Goal: Information Seeking & Learning: Learn about a topic

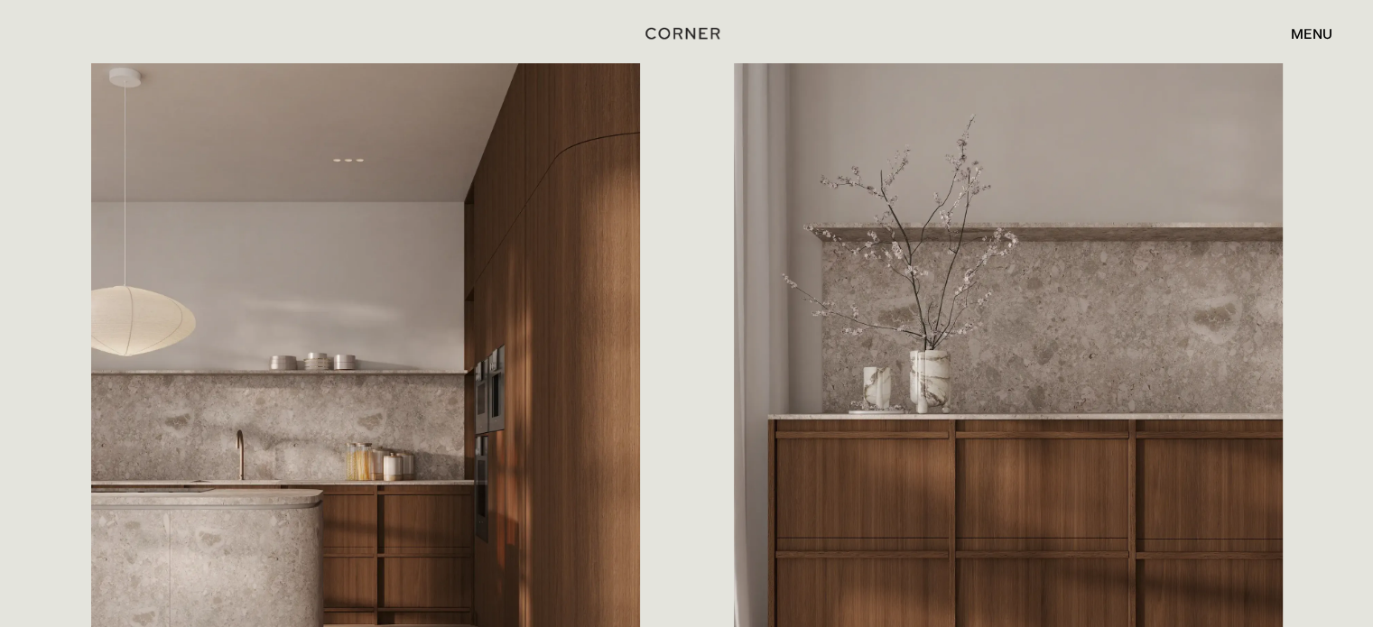
scroll to position [1323, 0]
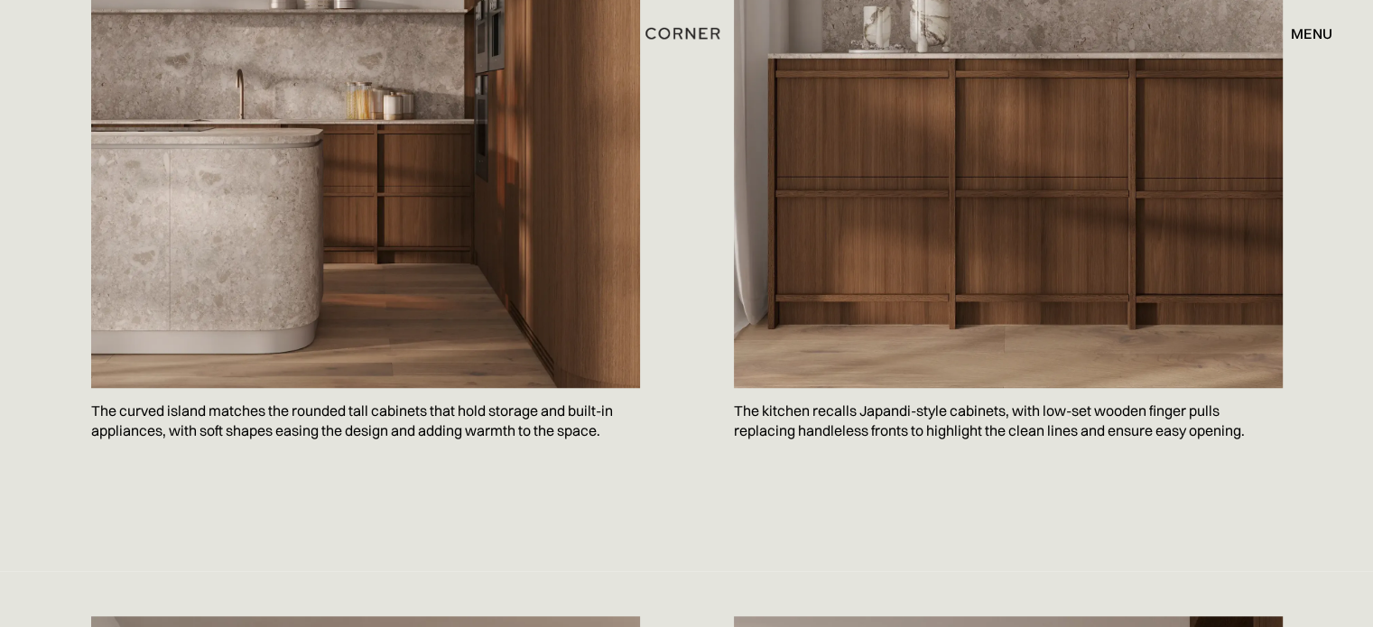
click at [844, 388] on p "The kitchen recalls Japandi-style cabinets, with low-set wooden finger pulls re…" at bounding box center [1008, 421] width 549 height 66
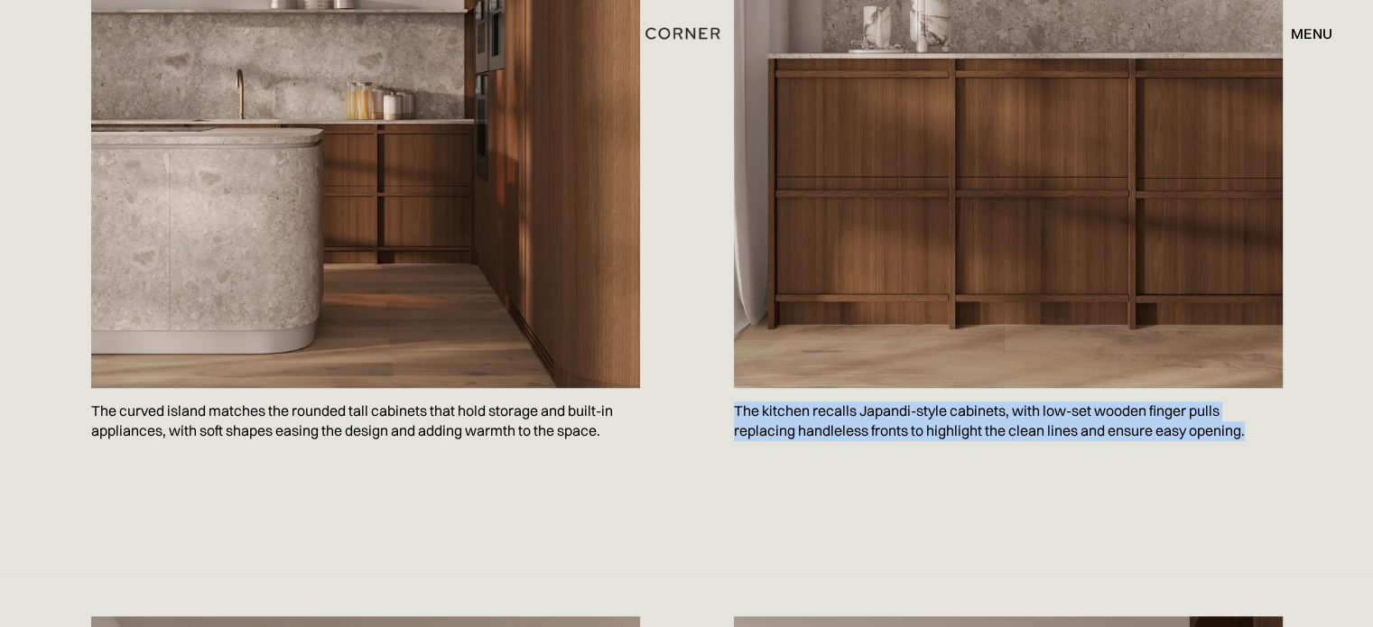
click at [844, 388] on p "The kitchen recalls Japandi-style cabinets, with low-set wooden finger pulls re…" at bounding box center [1008, 421] width 549 height 66
copy body "The kitchen recalls Japandi-style cabinets, with low-set wooden finger pulls re…"
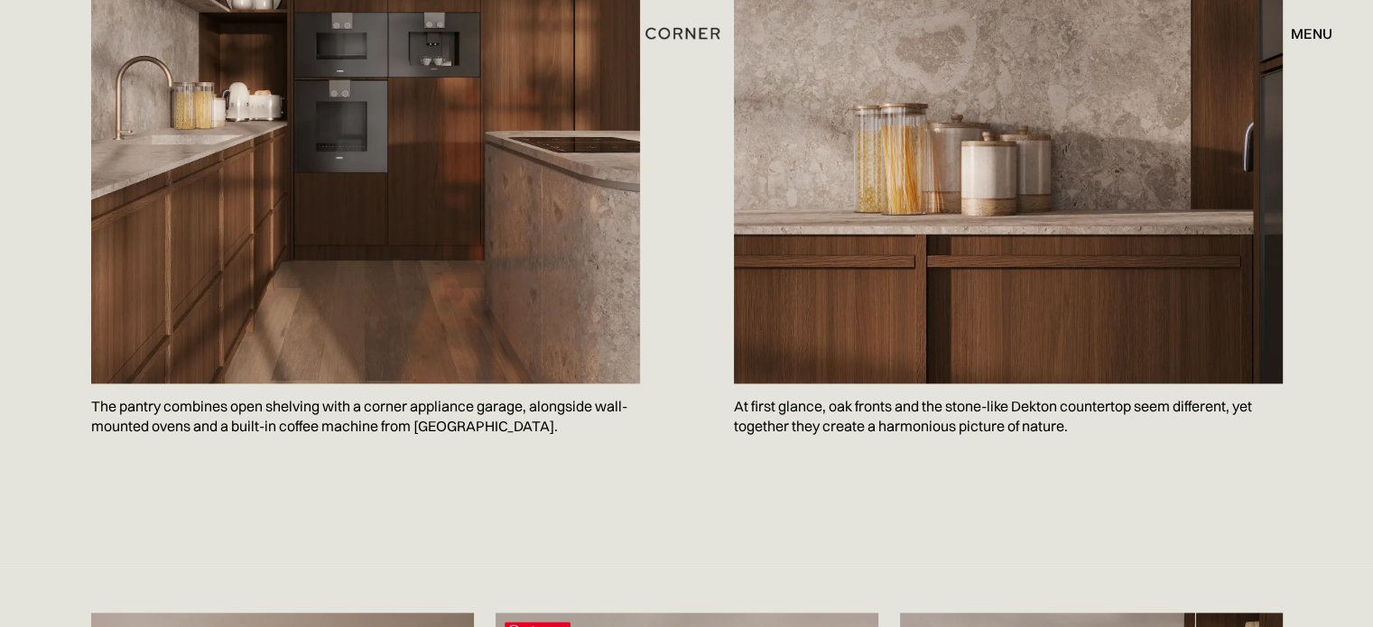
scroll to position [2166, 0]
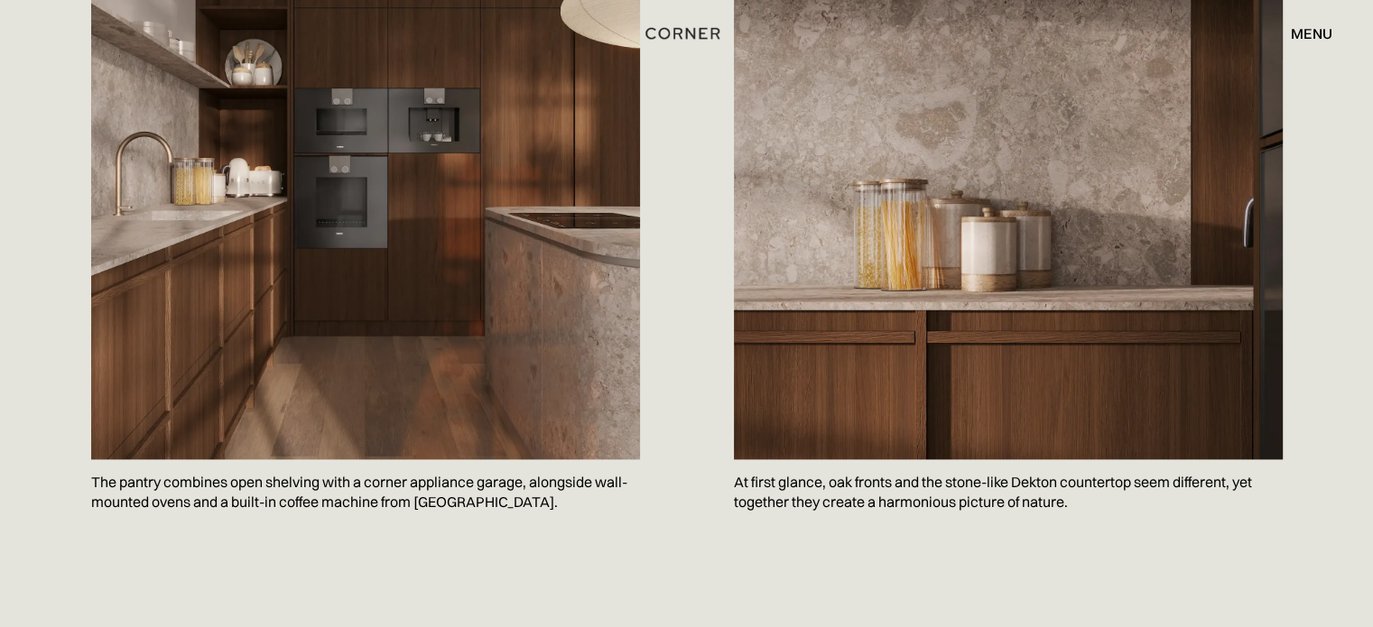
click at [411, 459] on p "The pantry combines open shelving with a corner appliance garage, alongside wal…" at bounding box center [365, 492] width 549 height 66
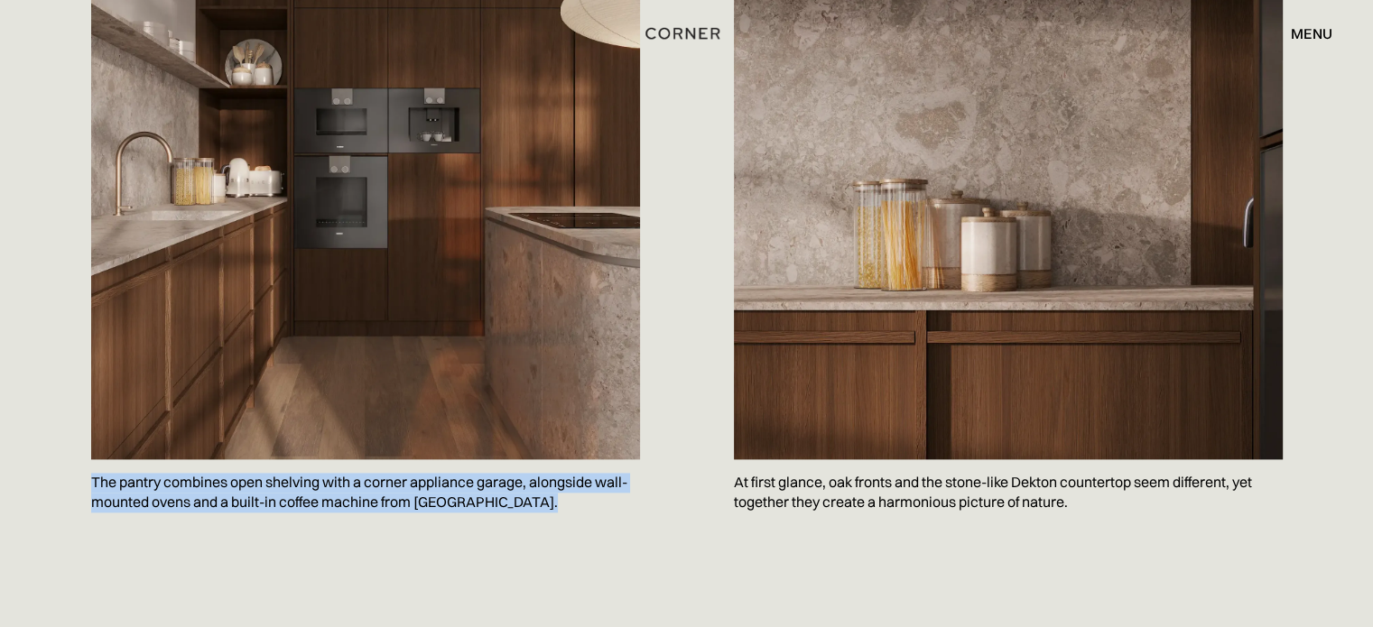
click at [411, 459] on p "The pantry combines open shelving with a corner appliance garage, alongside wal…" at bounding box center [365, 492] width 549 height 66
copy p "The pantry combines open shelving with a corner appliance garage, alongside wal…"
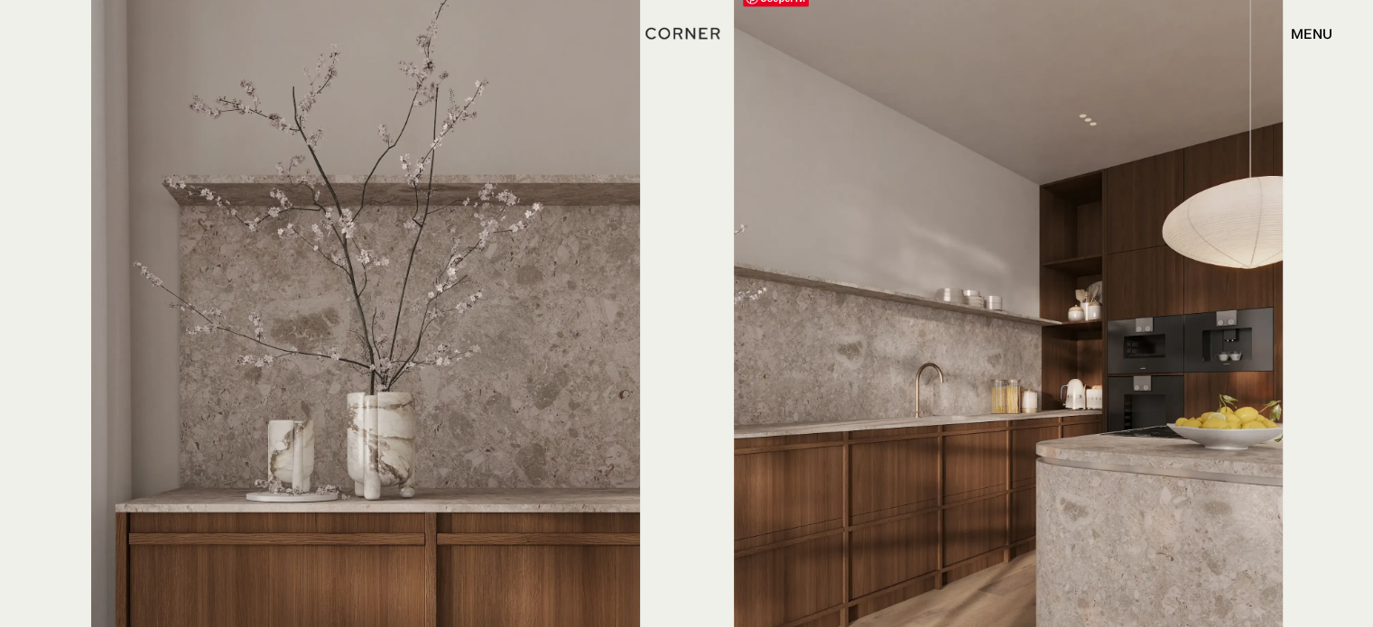
scroll to position [4573, 0]
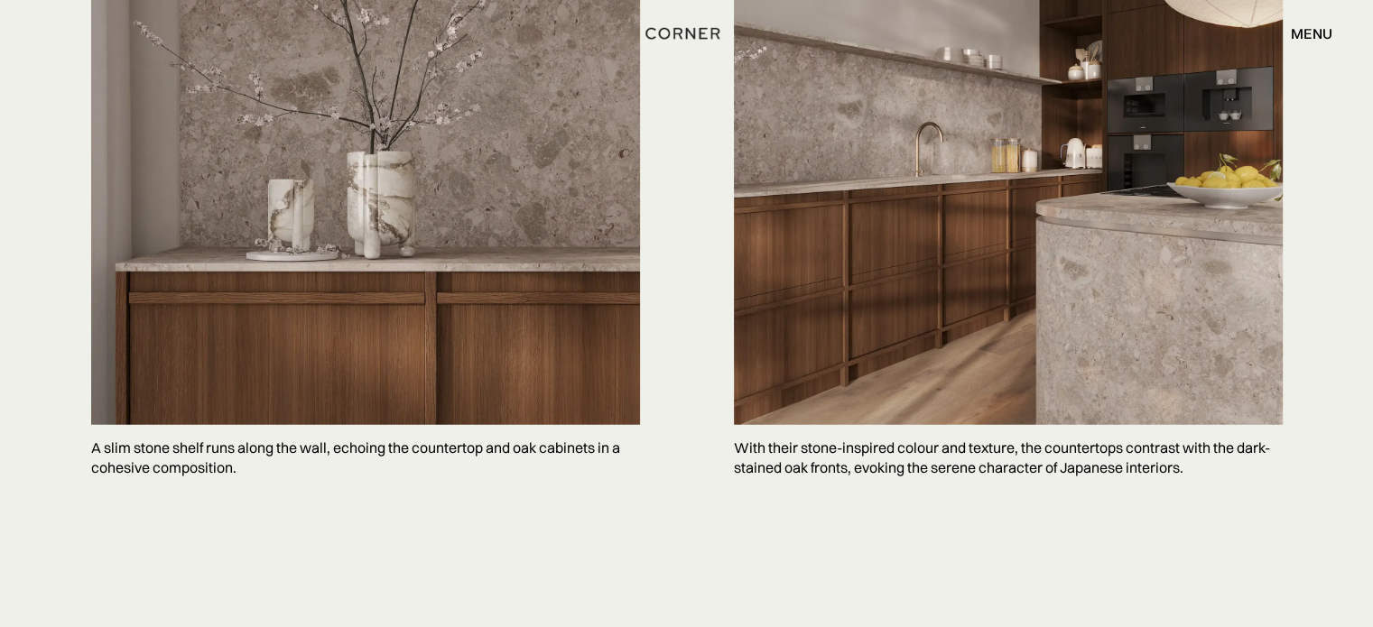
click at [815, 425] on p "With their stone-inspired colour and texture, the countertops contrast with the…" at bounding box center [1008, 458] width 549 height 66
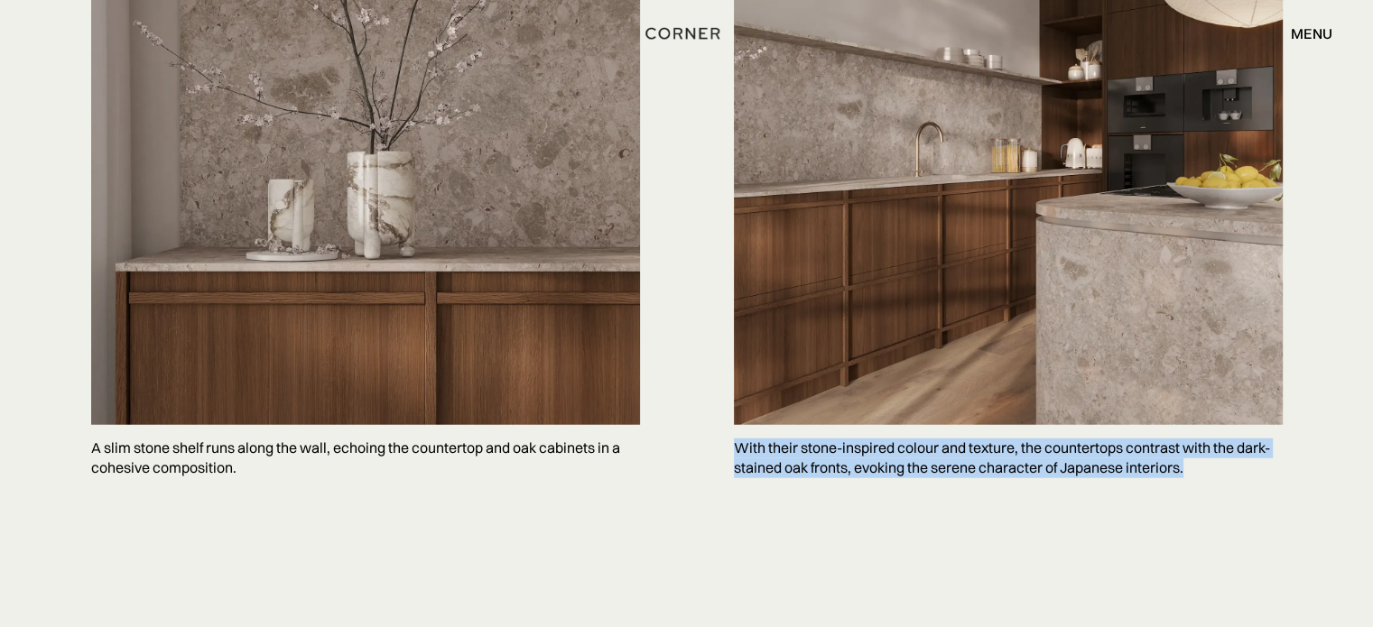
click at [815, 425] on p "With their stone-inspired colour and texture, the countertops contrast with the…" at bounding box center [1008, 458] width 549 height 66
copy body "With their stone-inspired colour and texture, the countertops contrast with the…"
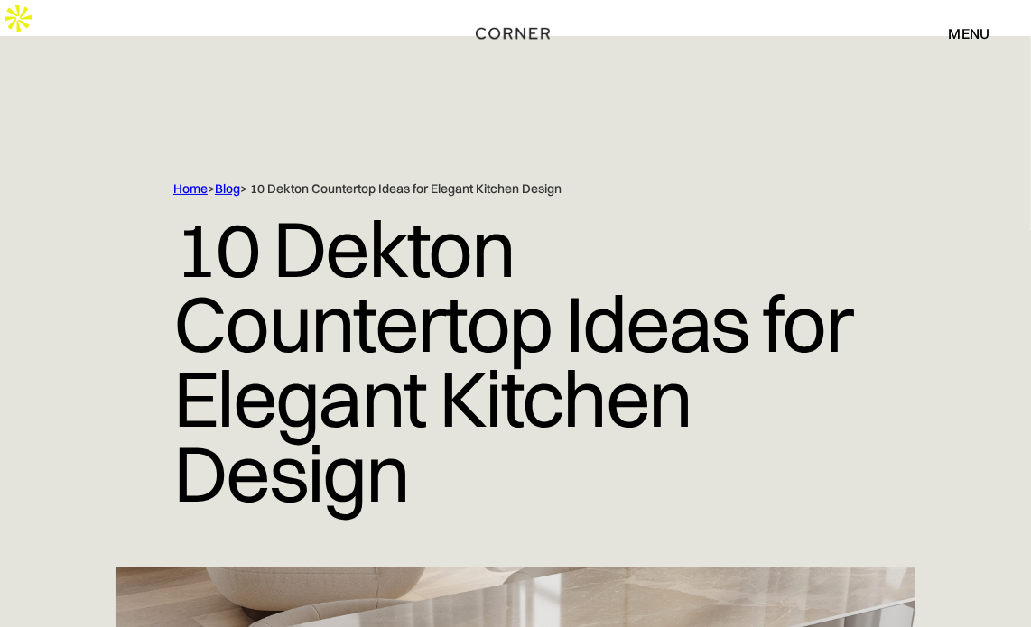
click at [955, 287] on div "Home > Blog > 10 Dekton Countertop Ideas for Elegant Kitchen Design 10 Dekton C…" at bounding box center [515, 374] width 915 height 387
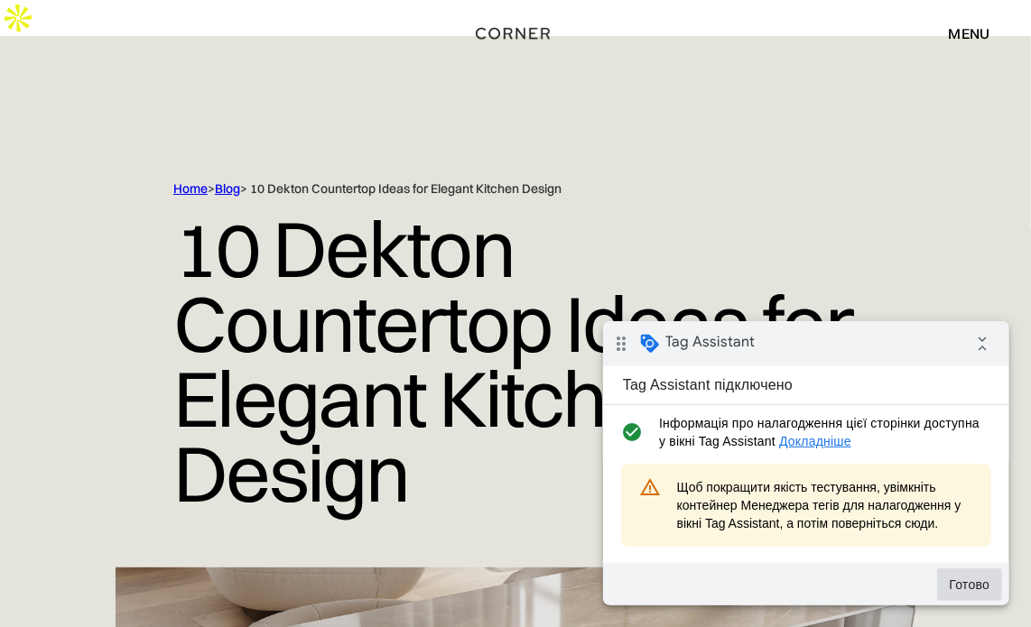
click at [958, 579] on button "Готово" at bounding box center [968, 584] width 65 height 32
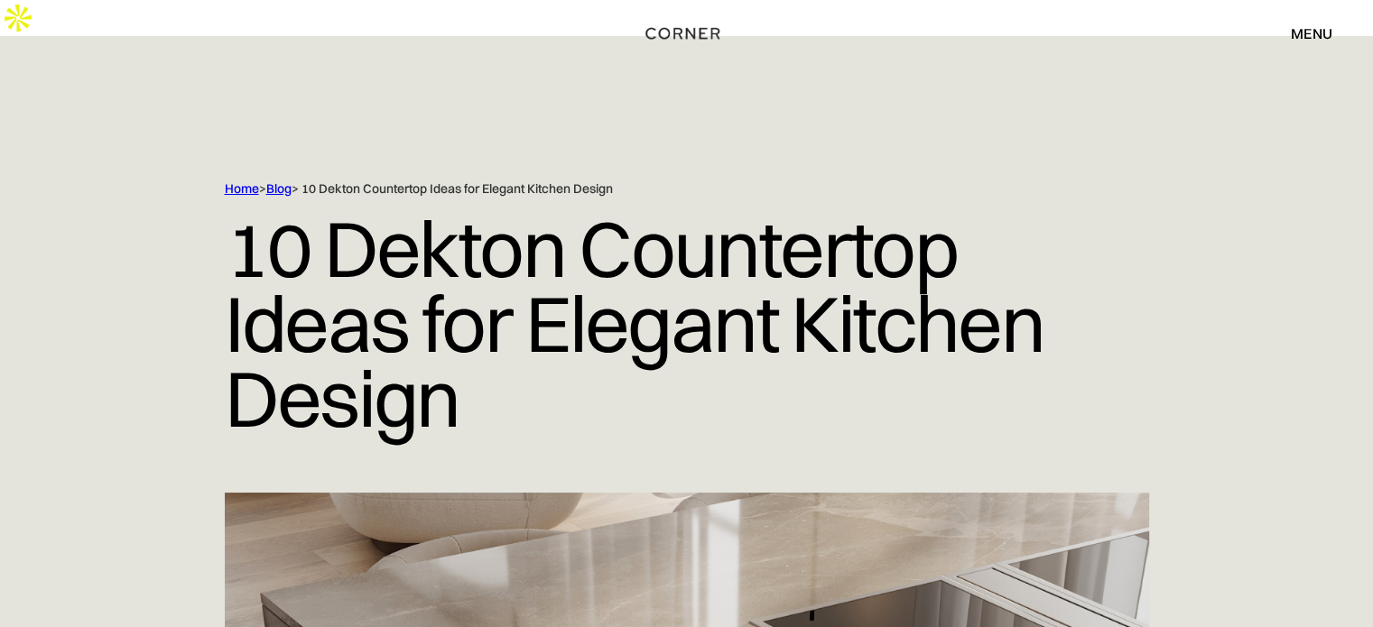
click at [278, 181] on link "Blog" at bounding box center [278, 189] width 25 height 16
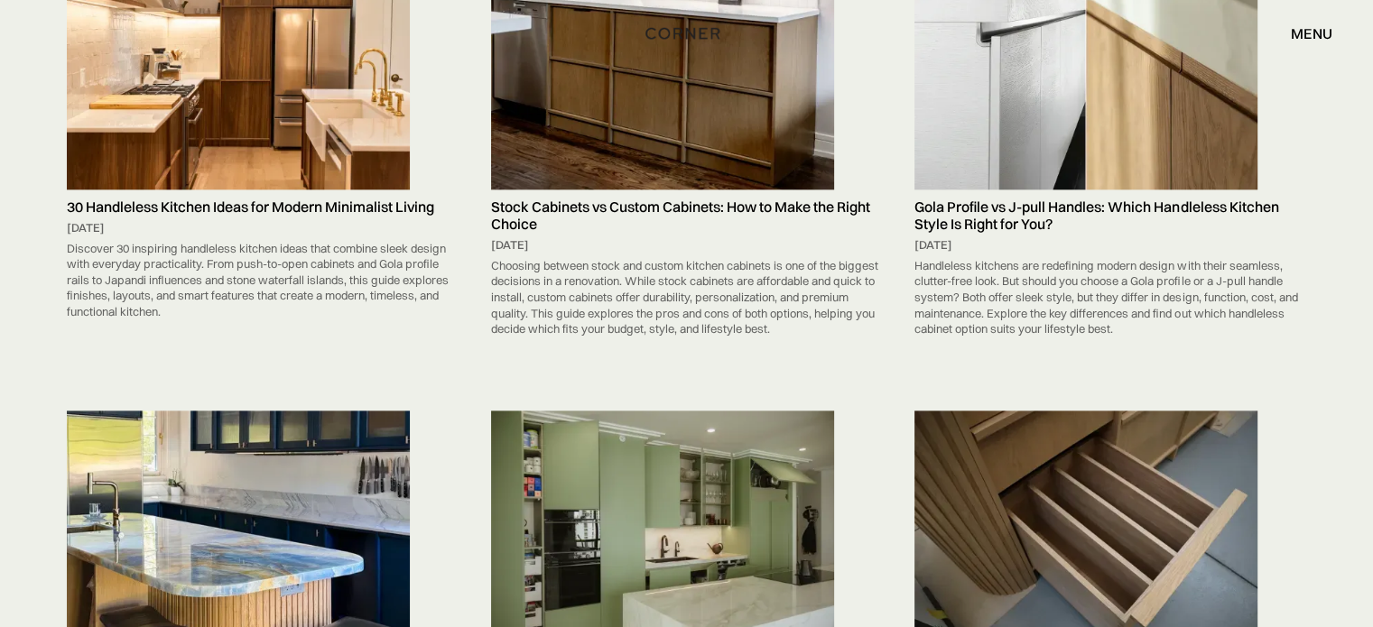
scroll to position [2166, 0]
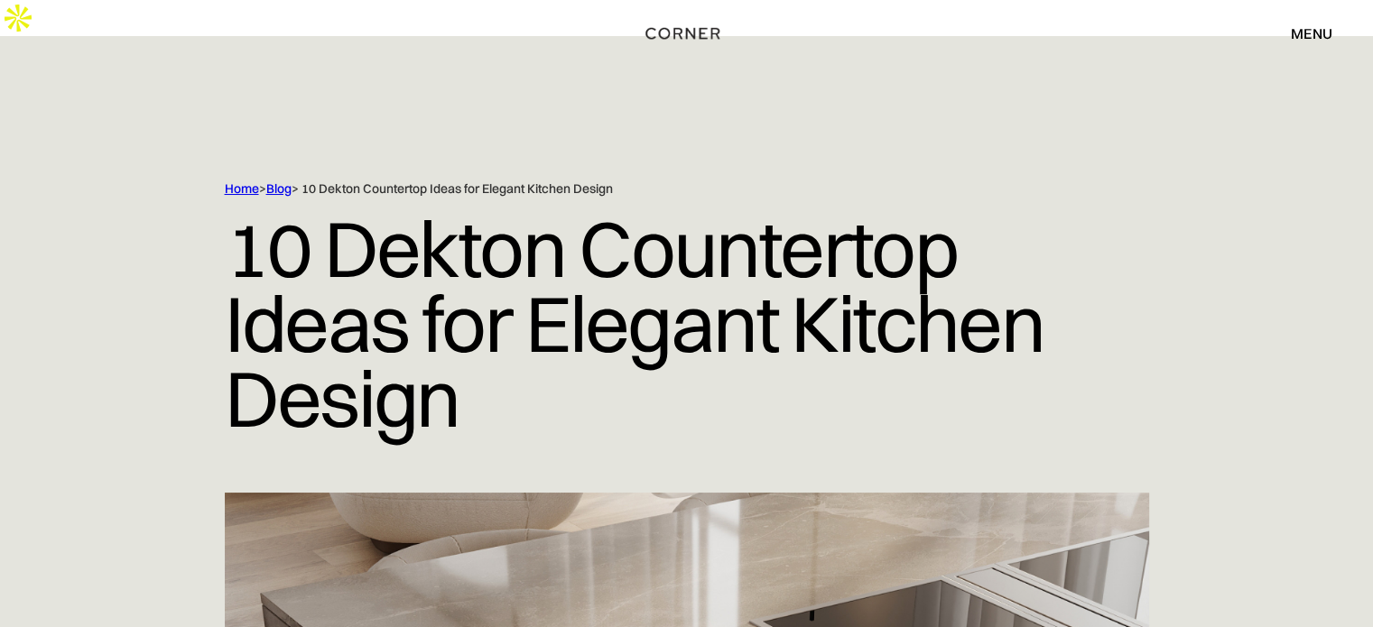
click at [283, 181] on link "Blog" at bounding box center [278, 189] width 25 height 16
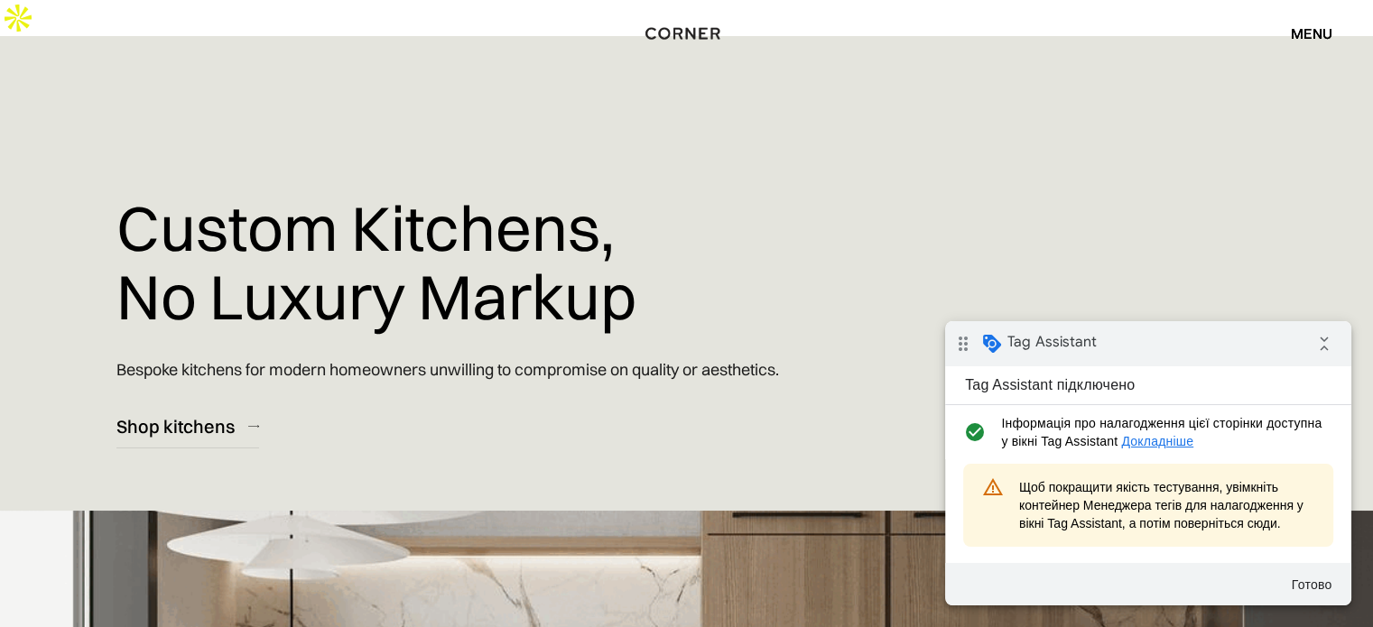
click at [1175, 504] on span "Щоб покращити якість тестування, увімкніть контейнер Менеджера тегів для налаго…" at bounding box center [1167, 505] width 296 height 54
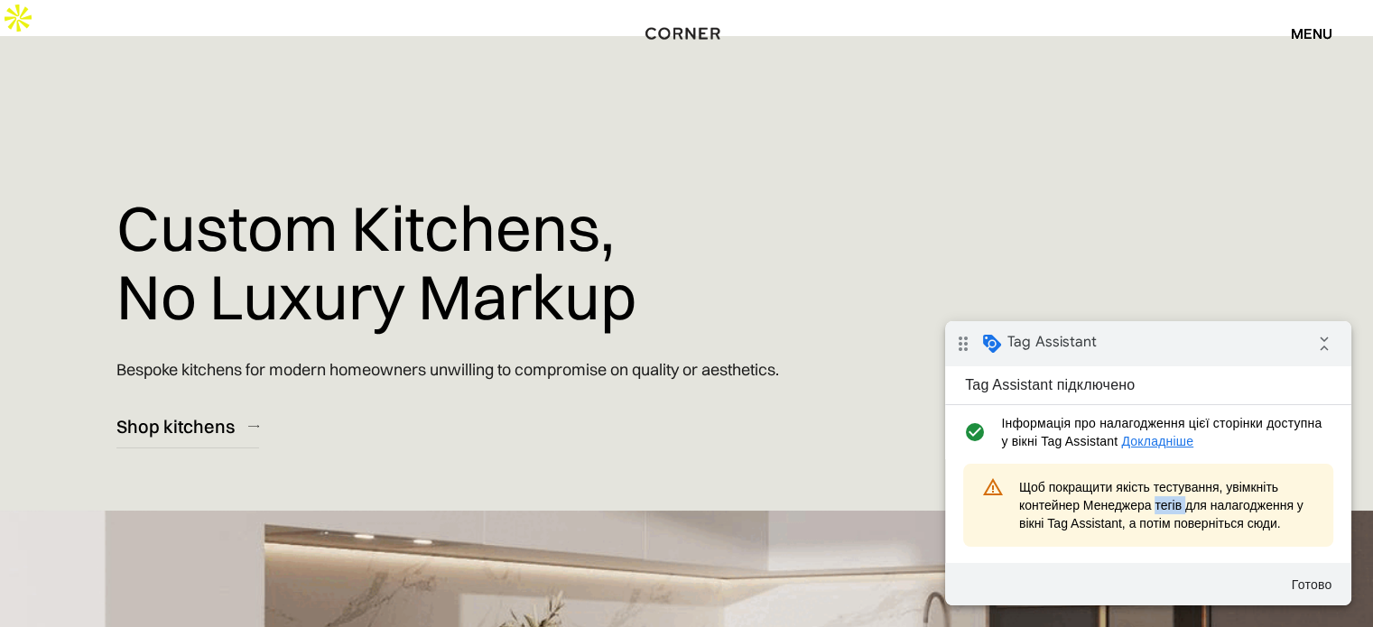
click at [1175, 504] on span "Щоб покращити якість тестування, увімкніть контейнер Менеджера тегів для налаго…" at bounding box center [1167, 505] width 296 height 54
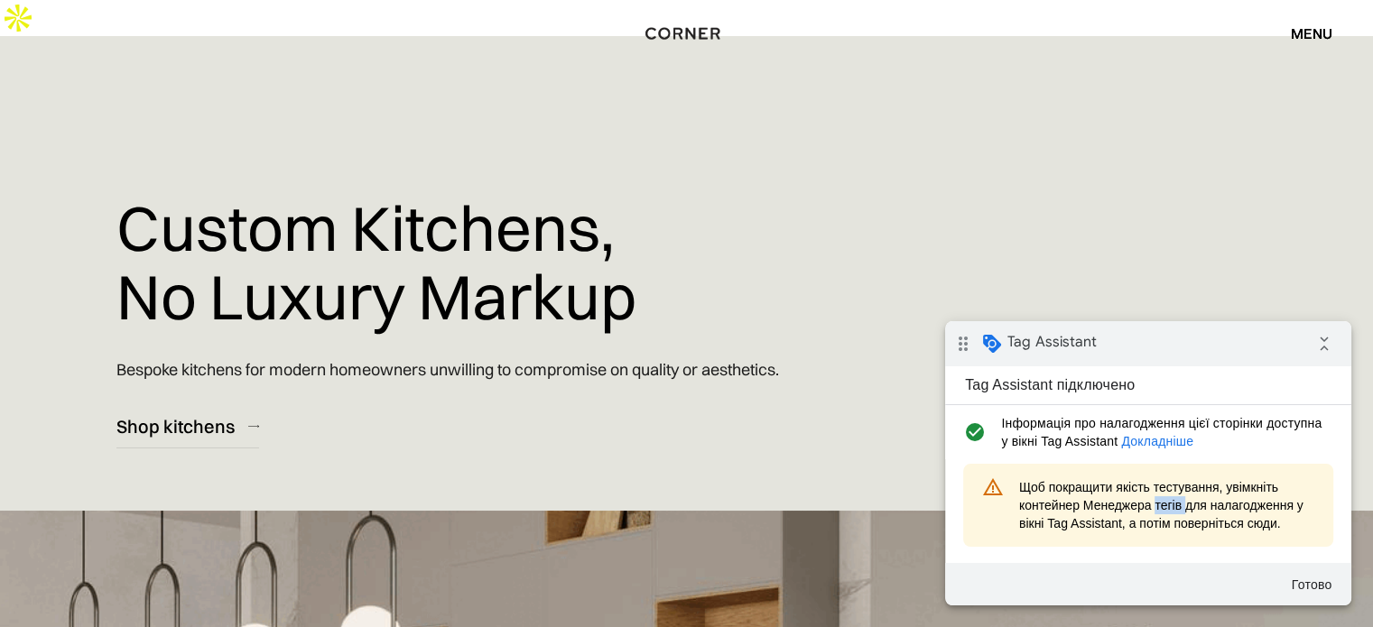
click at [1155, 443] on link "Докладніше" at bounding box center [1157, 441] width 72 height 14
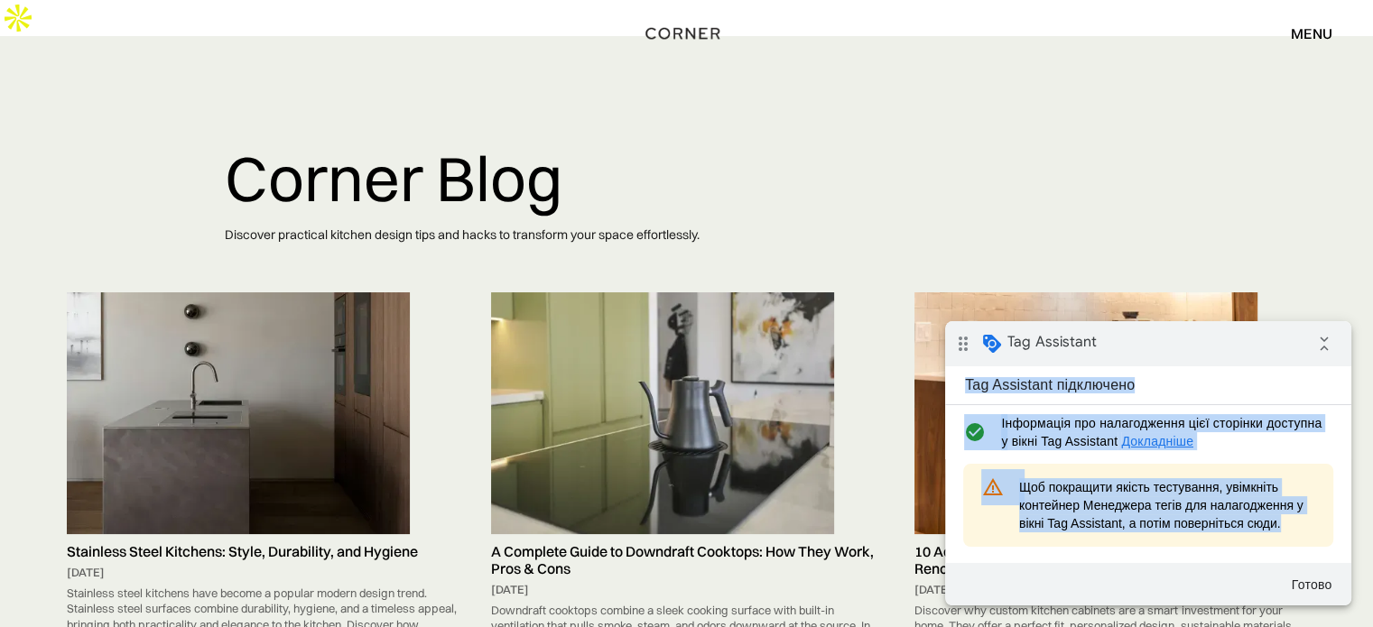
drag, startPoint x: 961, startPoint y: 382, endPoint x: 1294, endPoint y: 526, distance: 362.2
click at [1294, 526] on tag-assistant-badge "Tag Assistant підключено check_circle Інформація про налагодження цієї сторінки…" at bounding box center [1148, 485] width 406 height 239
copy tag-assistant-badge "Tag Assistant підключено check_circle Інформація про налагодження цієї сторінки…"
click at [1321, 338] on icon "collapse_all" at bounding box center [1324, 344] width 36 height 36
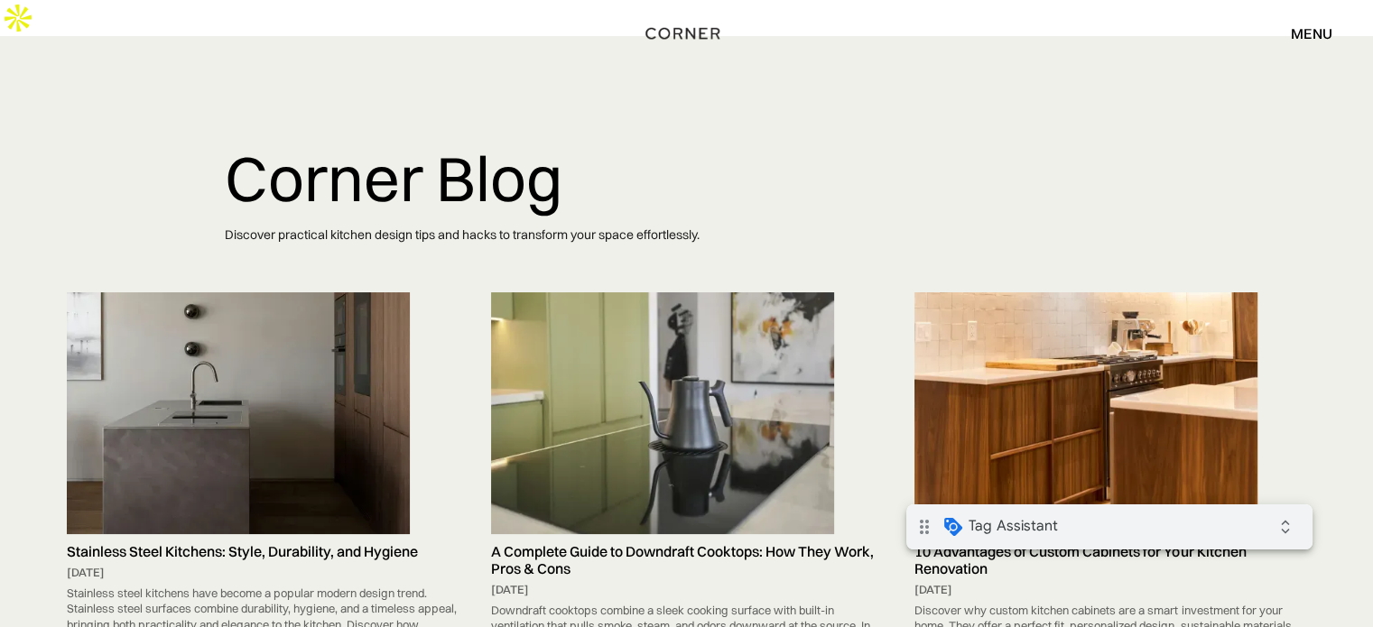
drag, startPoint x: 1241, startPoint y: 521, endPoint x: 1244, endPoint y: 500, distance: 20.9
click at [1241, 521] on div "drag_indicator Tag Assistant expand_all" at bounding box center [1109, 527] width 406 height 45
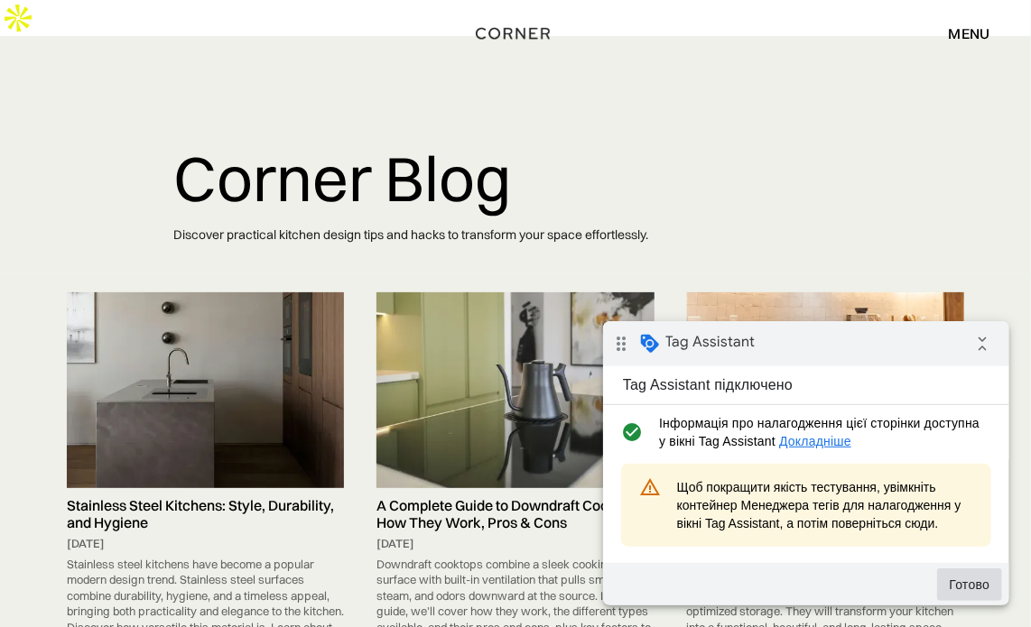
click at [969, 586] on button "Готово" at bounding box center [968, 584] width 65 height 32
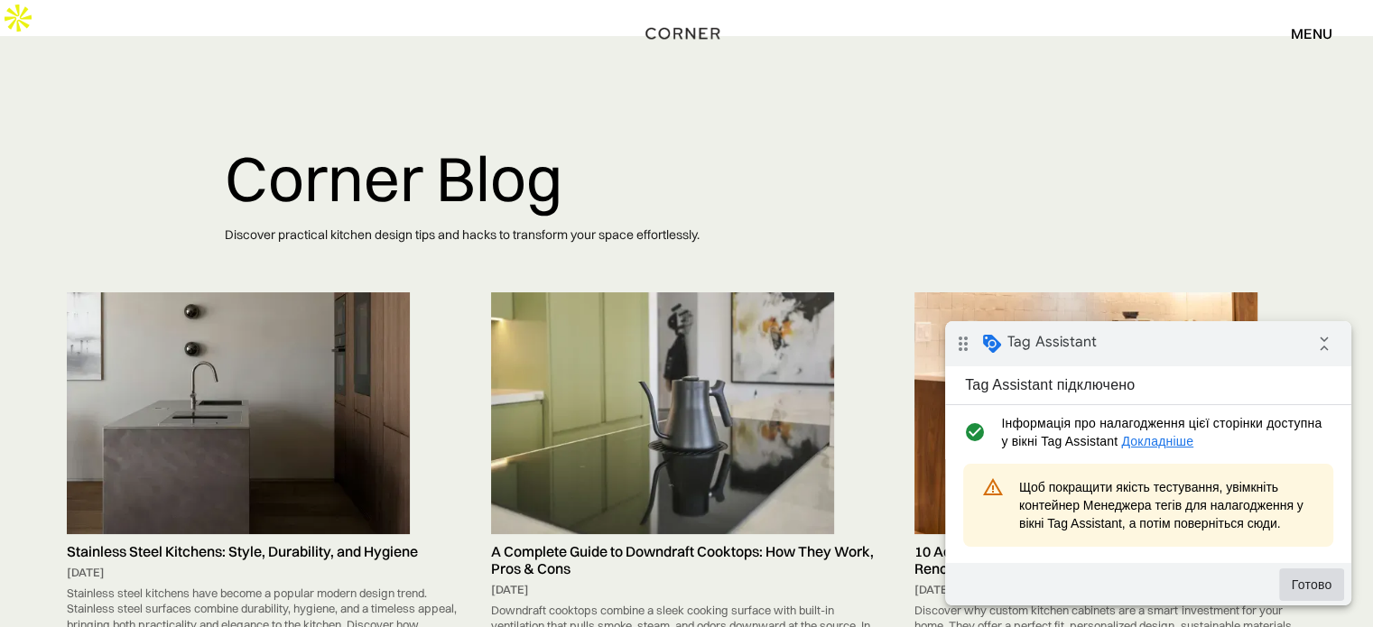
click at [1312, 590] on button "Готово" at bounding box center [1311, 585] width 65 height 32
click at [1304, 587] on button "Готово" at bounding box center [1311, 585] width 65 height 32
